Goal: Transaction & Acquisition: Purchase product/service

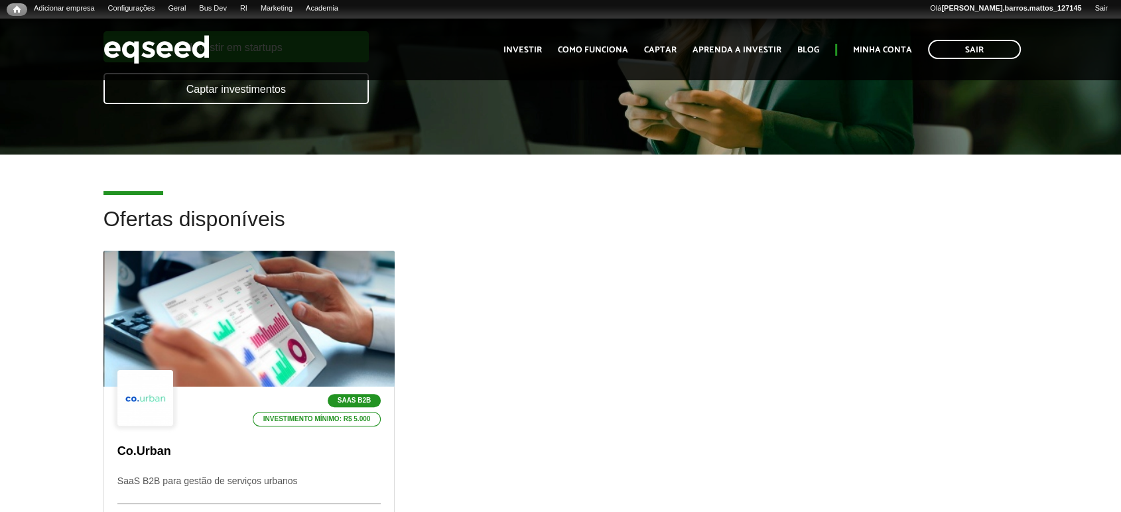
scroll to position [251, 0]
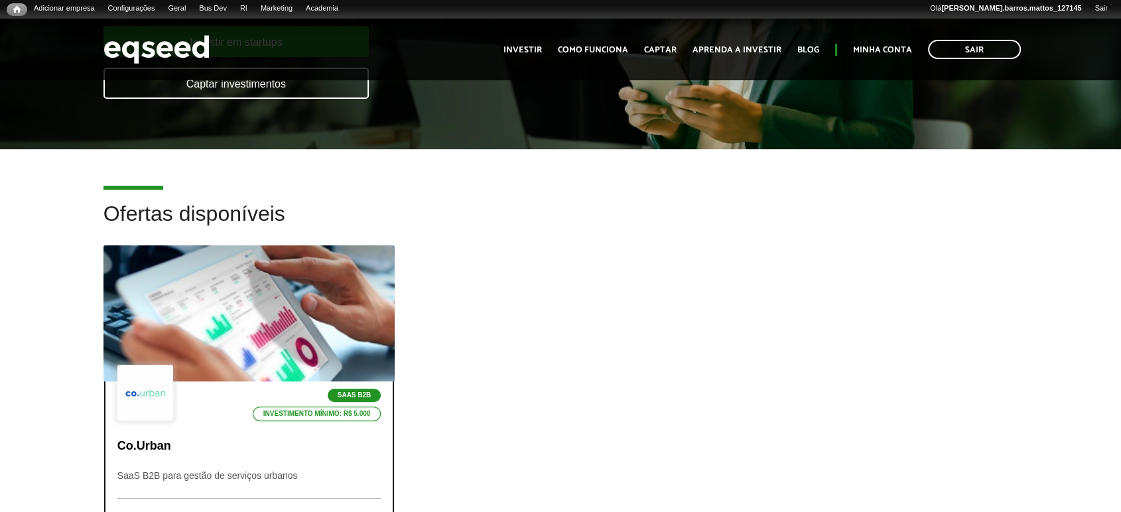
click at [279, 330] on div at bounding box center [249, 313] width 350 height 163
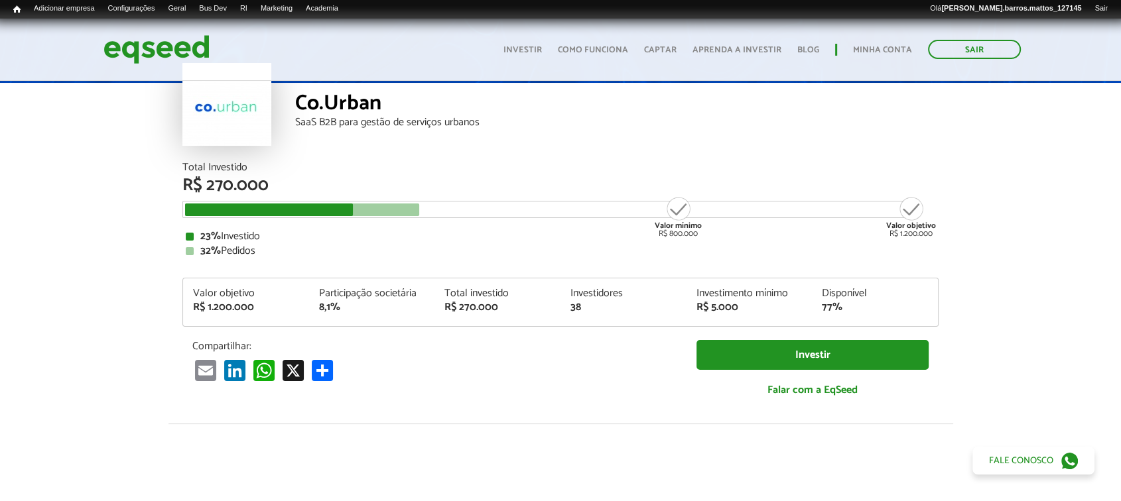
scroll to position [70, 0]
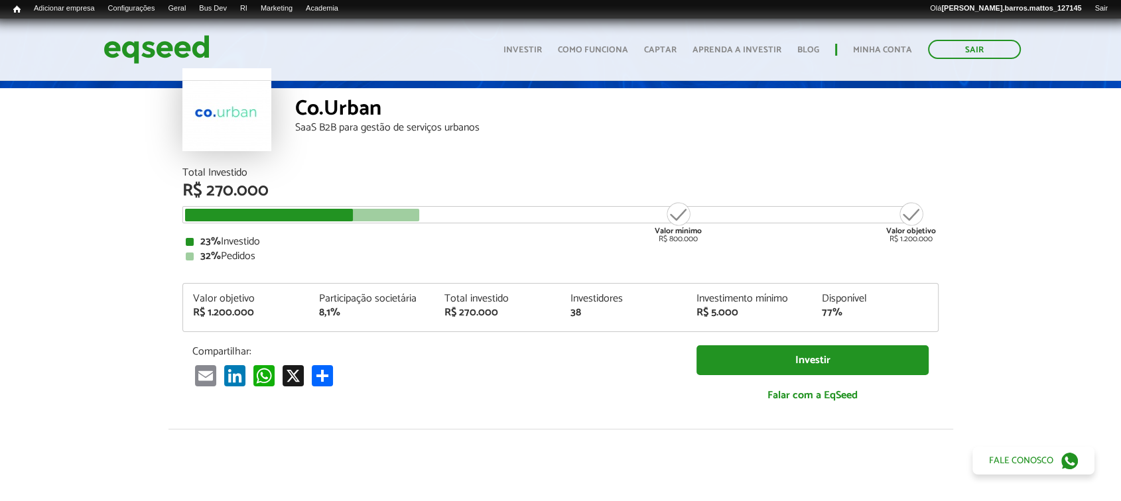
drag, startPoint x: 1125, startPoint y: 40, endPoint x: 1130, endPoint y: 51, distance: 11.9
click at [1120, 51] on html "Sair Toggle navigation Toggle navigation Início Investir Como funciona" at bounding box center [560, 180] width 1121 height 501
drag, startPoint x: 318, startPoint y: 314, endPoint x: 336, endPoint y: 316, distance: 17.4
click at [336, 316] on div "8,1%" at bounding box center [372, 313] width 106 height 11
click at [425, 312] on div "Participação societária 8,1%" at bounding box center [372, 306] width 126 height 25
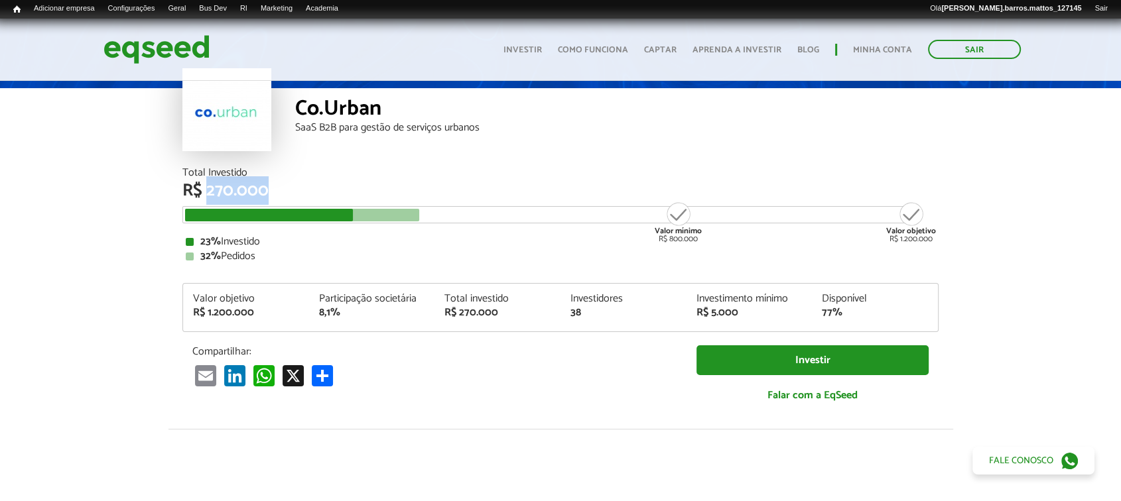
drag, startPoint x: 210, startPoint y: 188, endPoint x: 265, endPoint y: 189, distance: 55.1
click at [265, 189] on div "R$ 270.000" at bounding box center [560, 190] width 756 height 17
click at [649, 239] on div "23% Investido" at bounding box center [561, 242] width 750 height 11
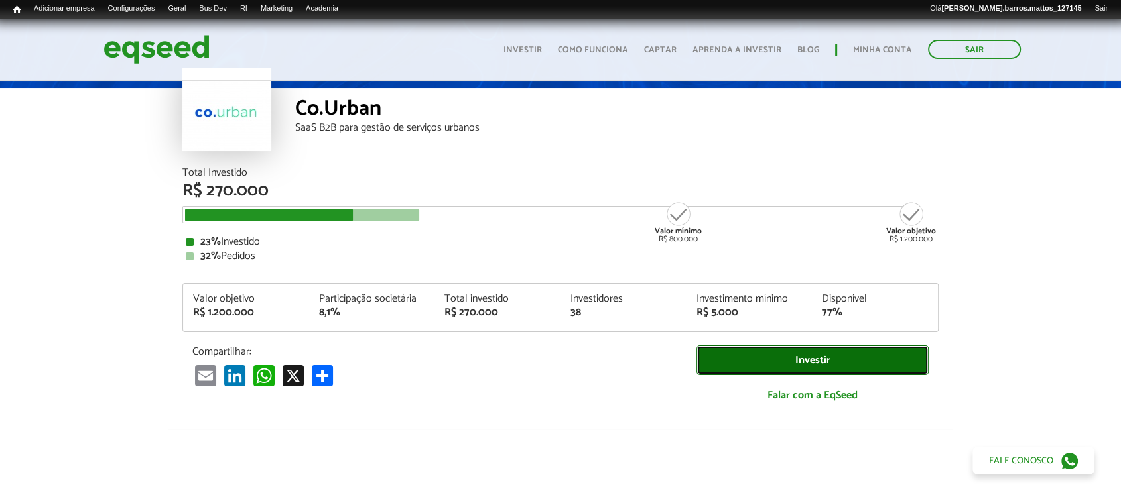
click at [754, 346] on link "Investir" at bounding box center [812, 361] width 232 height 30
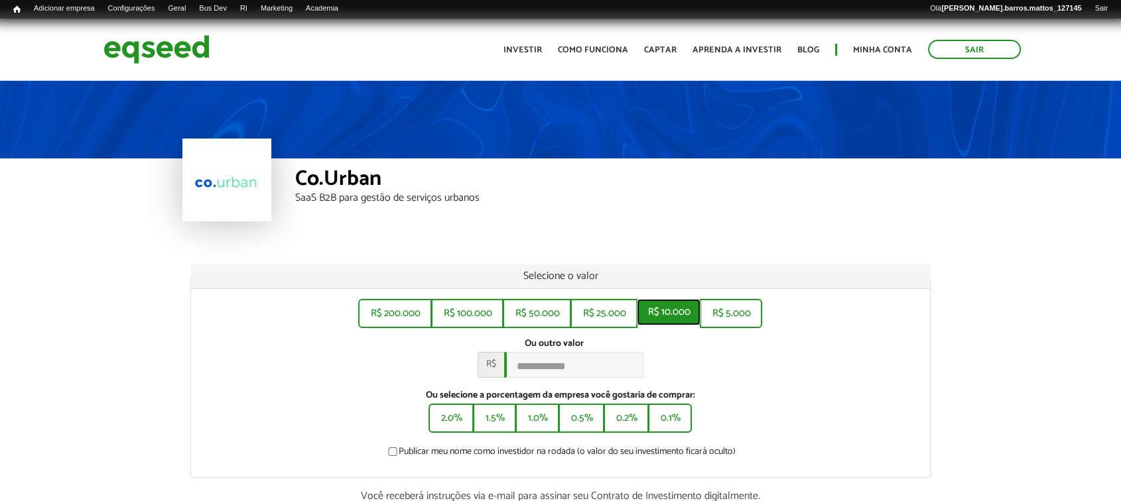
click at [687, 312] on button "R$ 10.000" at bounding box center [669, 312] width 64 height 27
type input "******"
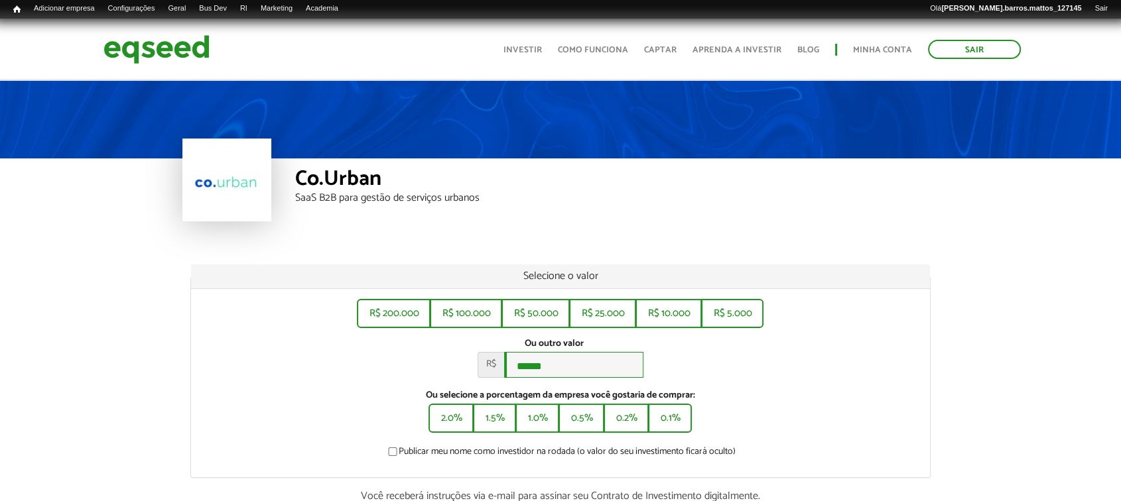
scroll to position [239, 0]
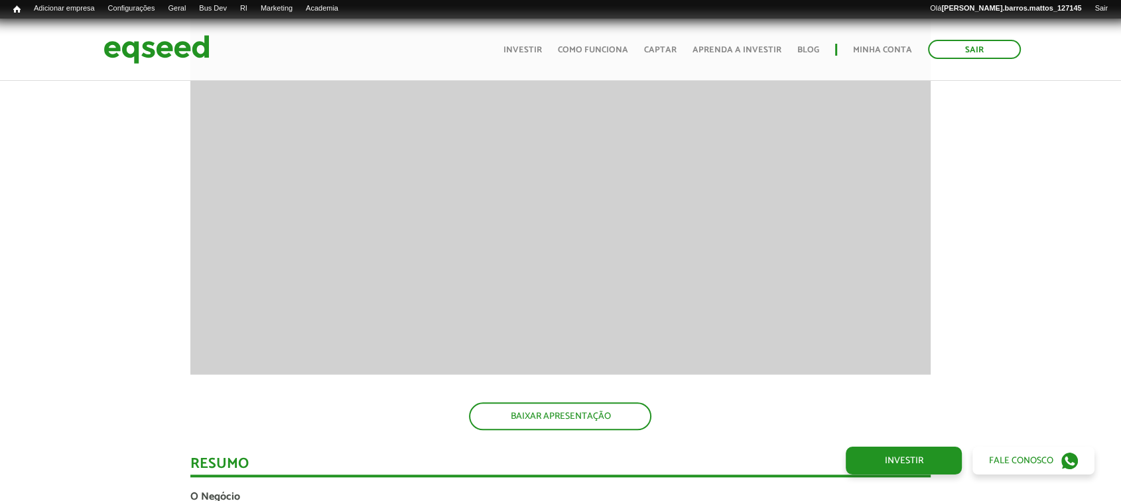
scroll to position [1471, 0]
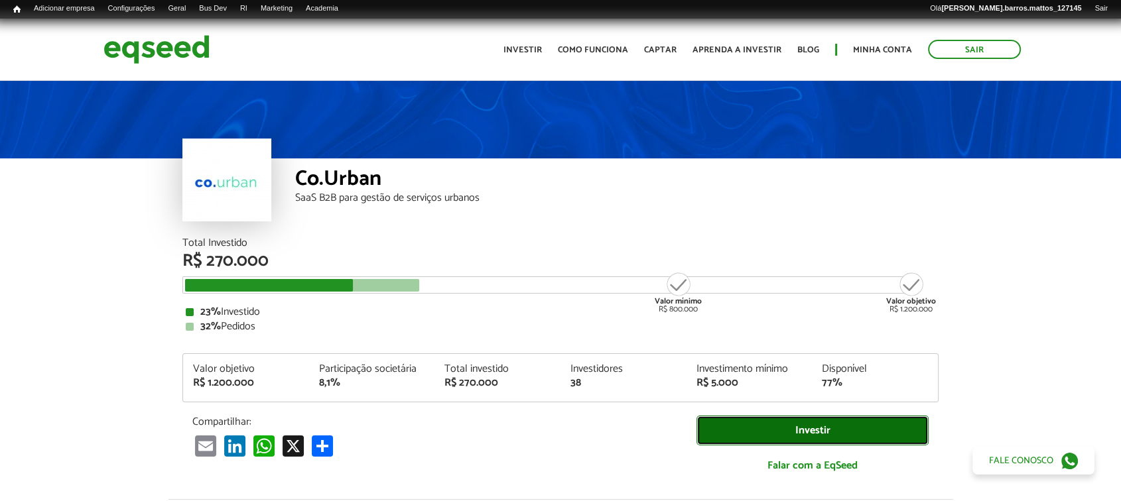
click at [819, 430] on link "Investir" at bounding box center [812, 431] width 232 height 30
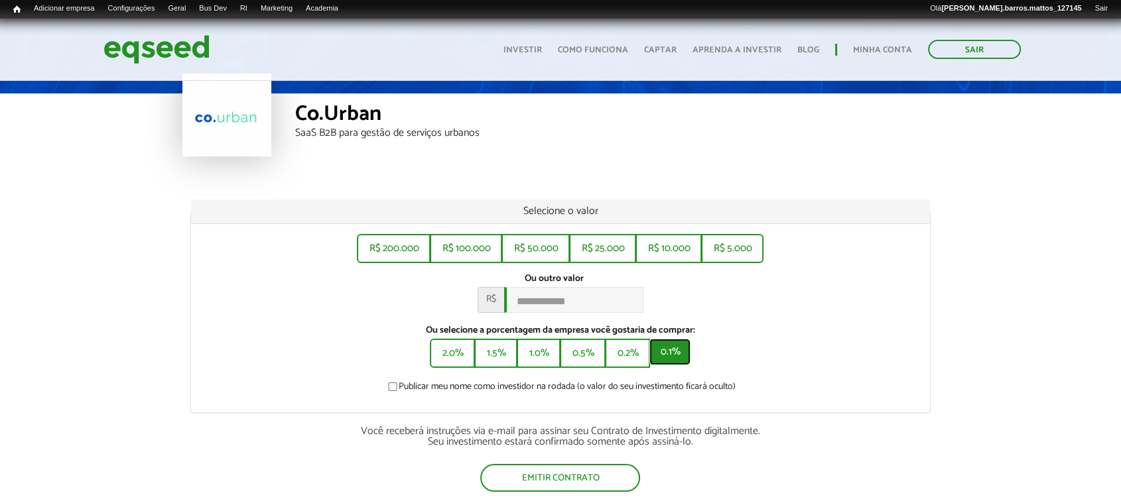
click at [655, 356] on button "0.1%" at bounding box center [669, 352] width 41 height 27
type input "******"
drag, startPoint x: 568, startPoint y: 306, endPoint x: 487, endPoint y: 302, distance: 81.0
click at [487, 302] on div "R$ ******" at bounding box center [561, 300] width 166 height 26
click at [669, 359] on button "0.1%" at bounding box center [669, 352] width 41 height 27
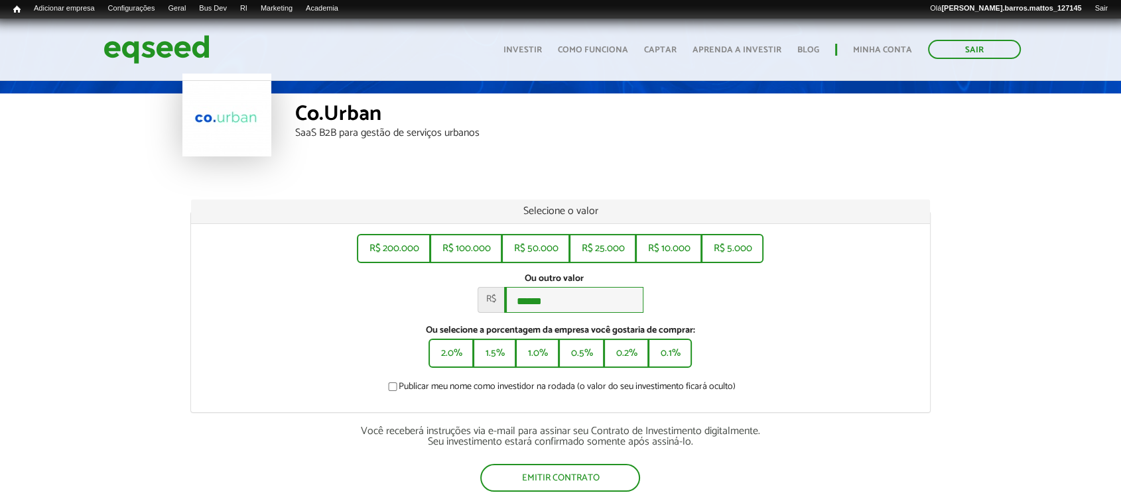
drag, startPoint x: 563, startPoint y: 309, endPoint x: 500, endPoint y: 310, distance: 62.4
click at [500, 310] on div "R$ ******" at bounding box center [561, 300] width 166 height 26
click at [584, 300] on input "******" at bounding box center [573, 300] width 139 height 26
type input "*"
click at [244, 232] on div "R$ 200.000 R$ 100.000 R$ 50.000 R$ 25.000 R$ 10.000 R$ 5.000 Ou outro valor * R…" at bounding box center [561, 318] width 740 height 188
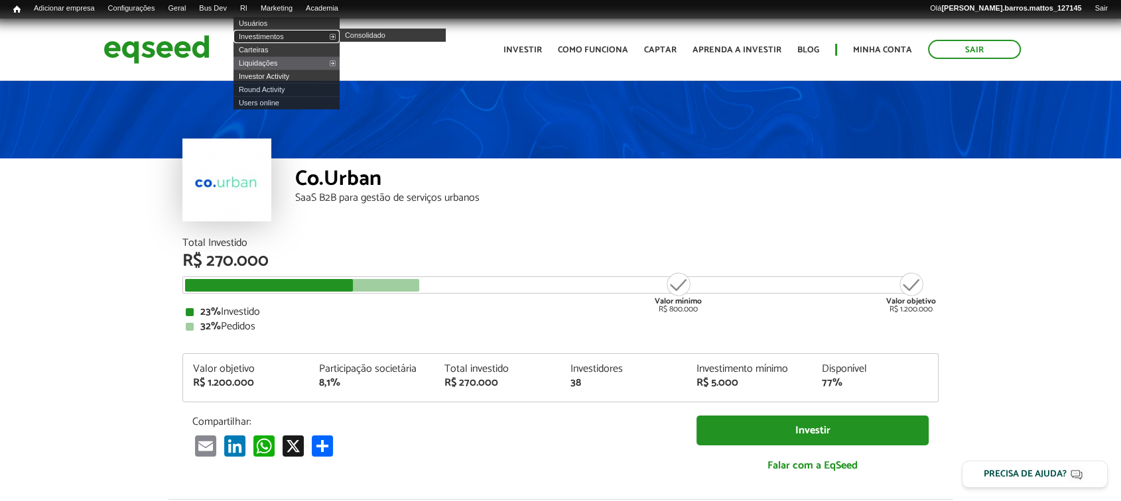
click at [256, 40] on link "Investimentos" at bounding box center [286, 36] width 106 height 13
